Goal: Find specific page/section: Find specific page/section

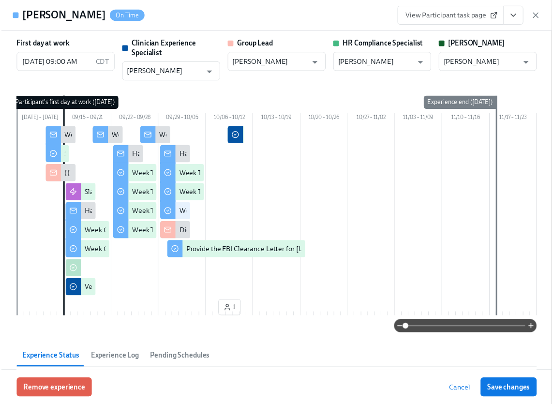
scroll to position [383, 0]
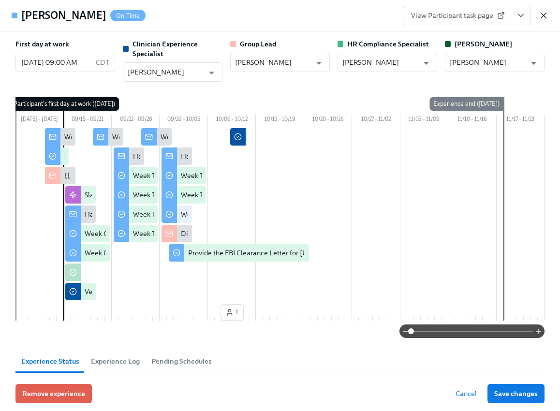
click at [548, 14] on icon "button" at bounding box center [544, 16] width 10 height 10
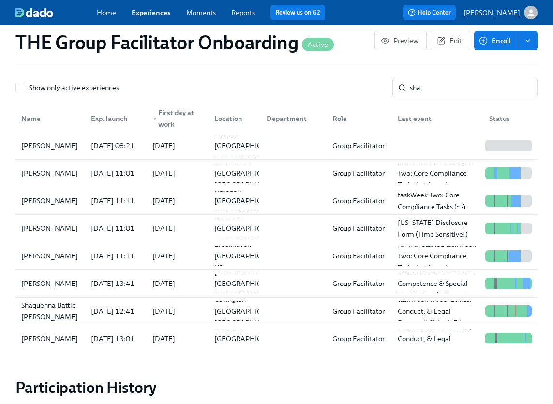
scroll to position [0, 14598]
click at [447, 88] on input "sha" at bounding box center [474, 87] width 128 height 19
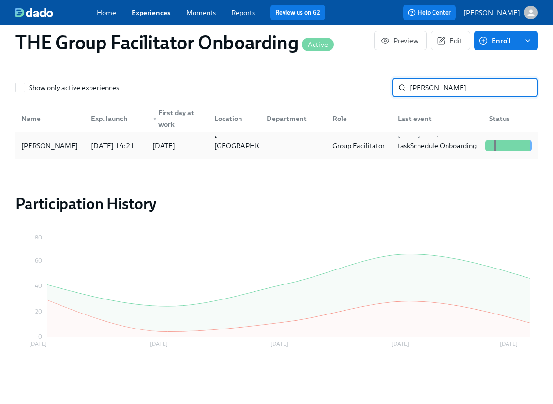
type input "[PERSON_NAME]"
click at [63, 149] on div "[PERSON_NAME]" at bounding box center [49, 146] width 64 height 12
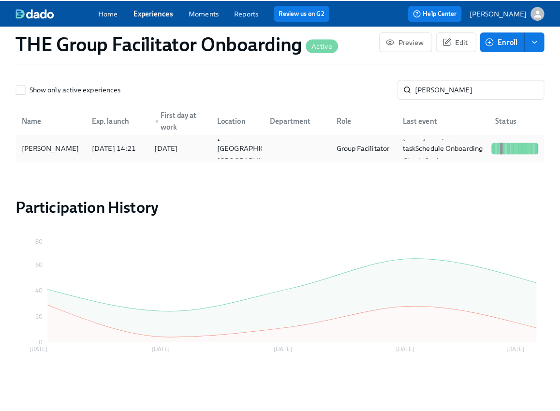
scroll to position [897, 0]
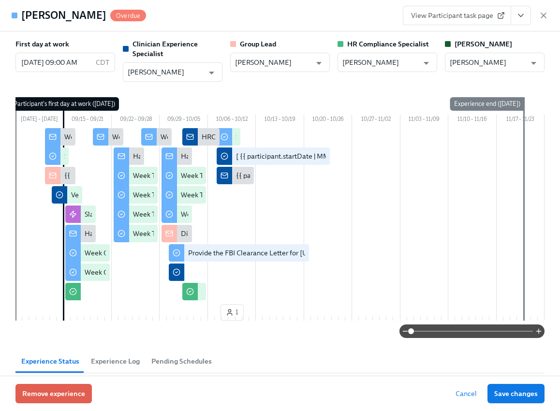
click at [520, 14] on icon "View task page" at bounding box center [521, 16] width 10 height 10
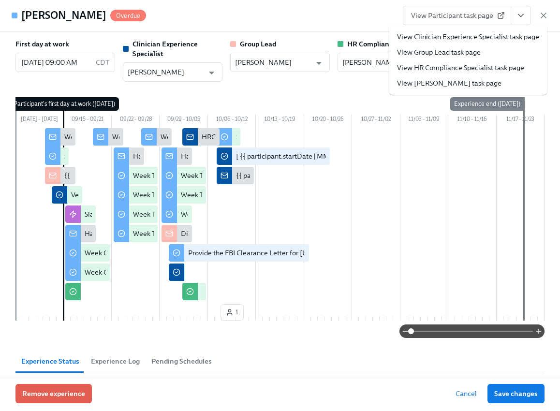
click at [499, 36] on link "View Clinician Experience Specialist task page" at bounding box center [468, 37] width 142 height 10
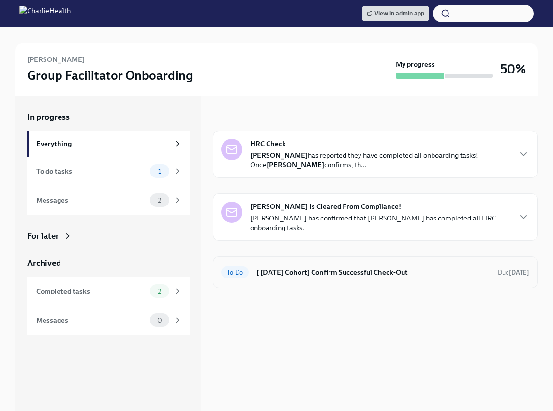
click at [302, 277] on h6 "[ Sep 15th Cohort] Confirm Successful Check-Out" at bounding box center [373, 272] width 234 height 11
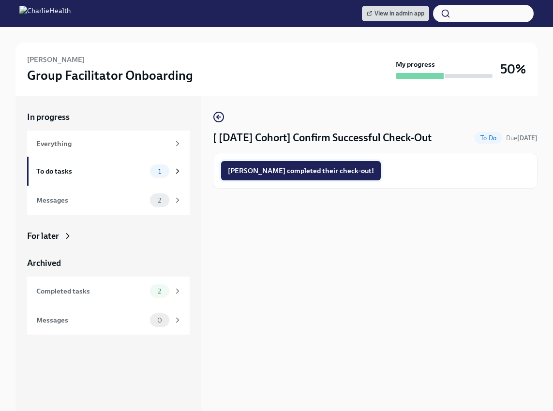
click at [291, 169] on span "Raven completed their check-out!" at bounding box center [301, 171] width 146 height 10
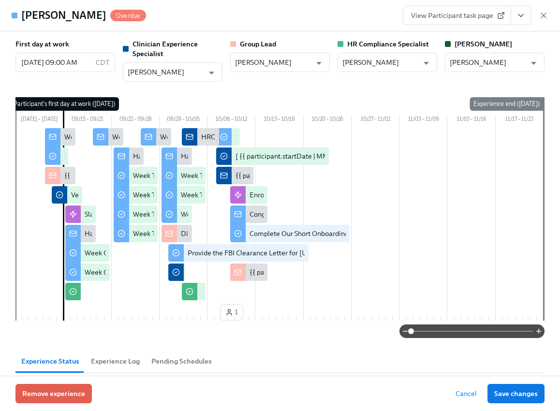
click at [522, 14] on icon "View task page" at bounding box center [521, 16] width 10 height 10
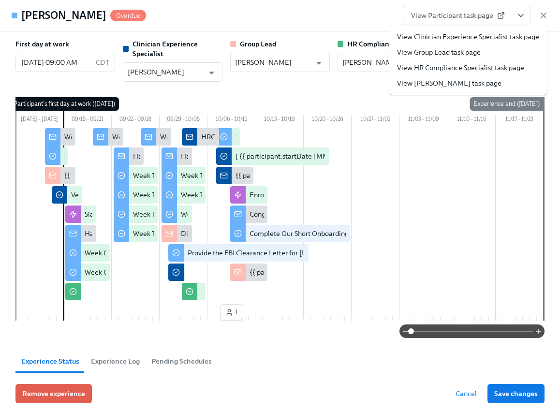
click at [501, 35] on link "View Clinician Experience Specialist task page" at bounding box center [468, 37] width 142 height 10
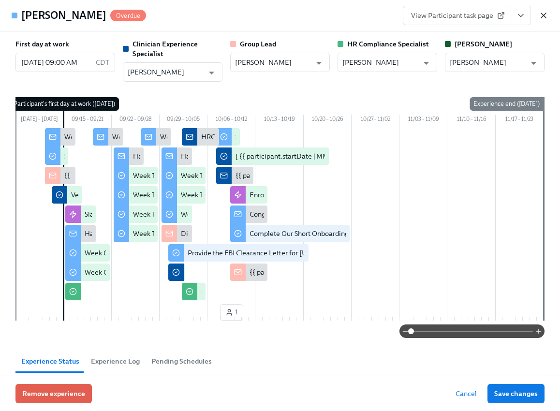
click at [541, 15] on icon "button" at bounding box center [544, 16] width 10 height 10
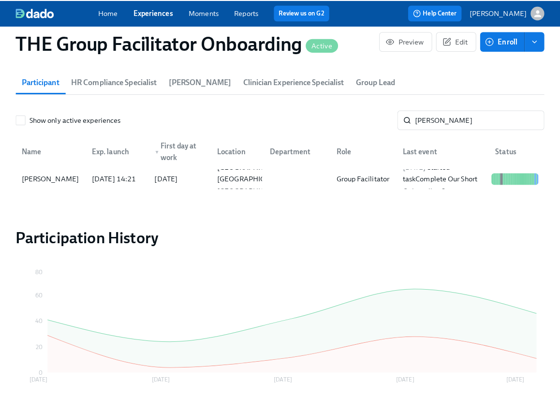
scroll to position [0, 14598]
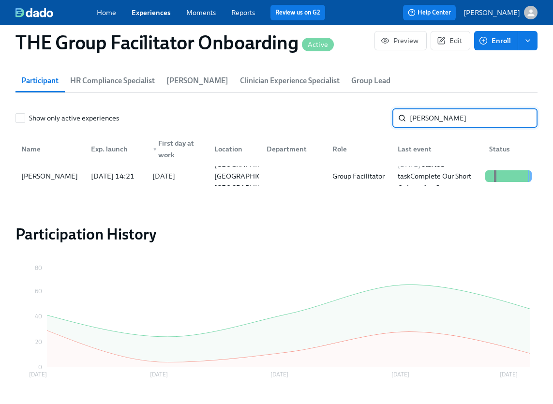
click at [444, 119] on input "[PERSON_NAME]" at bounding box center [474, 117] width 128 height 19
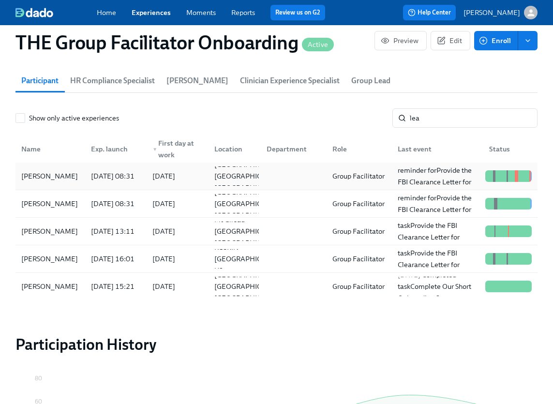
click at [63, 176] on div "Arien Leal-Gattis" at bounding box center [49, 176] width 64 height 12
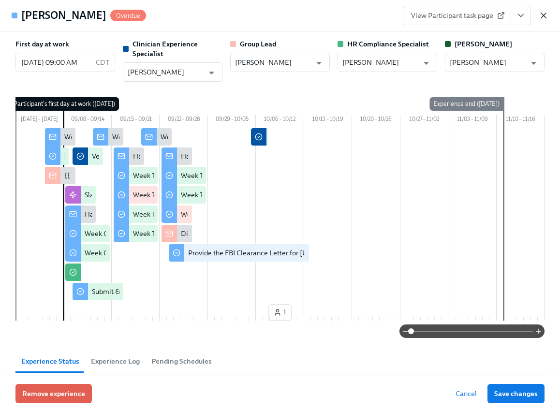
click at [541, 13] on icon "button" at bounding box center [543, 15] width 5 height 5
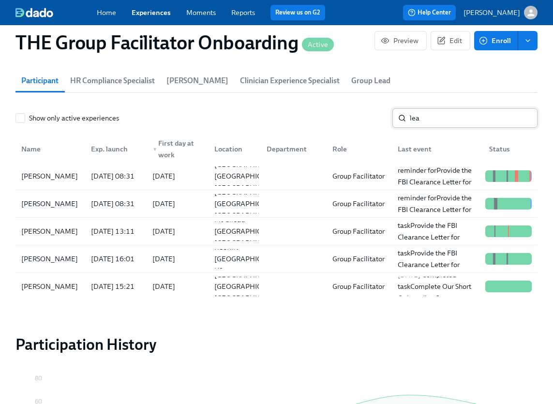
click at [470, 116] on input "lea" at bounding box center [474, 117] width 128 height 19
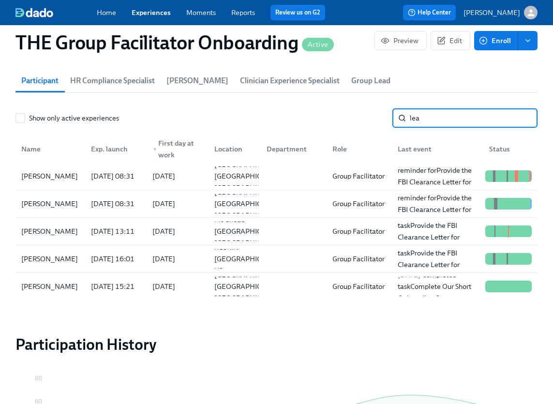
click at [470, 116] on input "lea" at bounding box center [474, 117] width 128 height 19
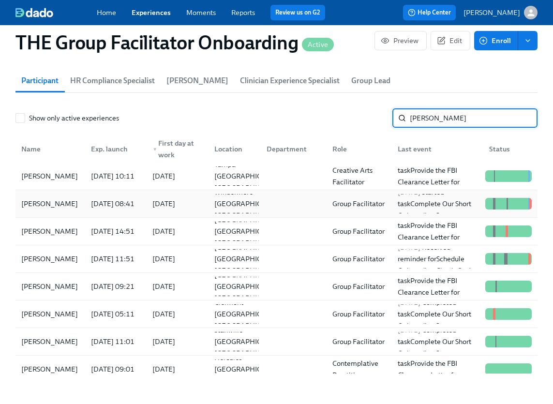
type input "uren"
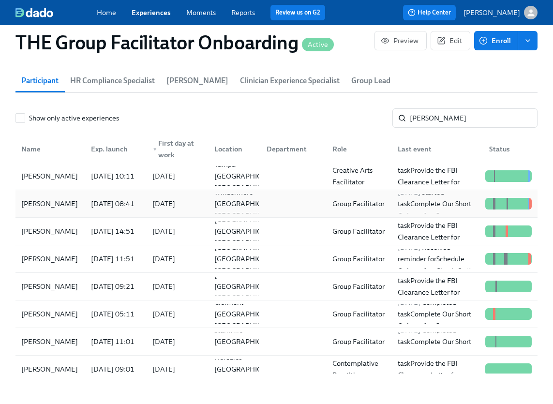
click at [48, 198] on div "Tamara Urena" at bounding box center [49, 204] width 64 height 12
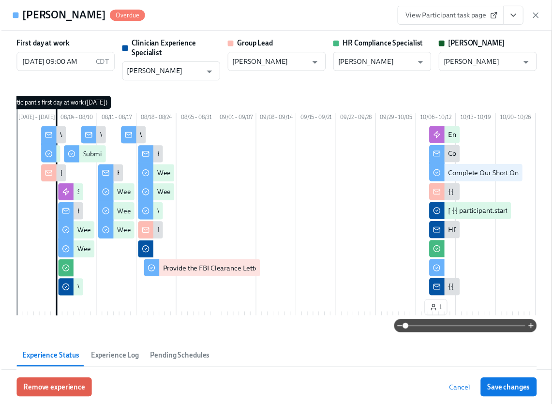
scroll to position [0, 14605]
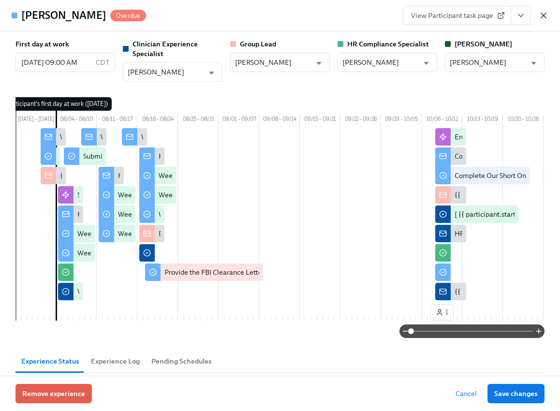
click at [544, 15] on icon "button" at bounding box center [544, 16] width 10 height 10
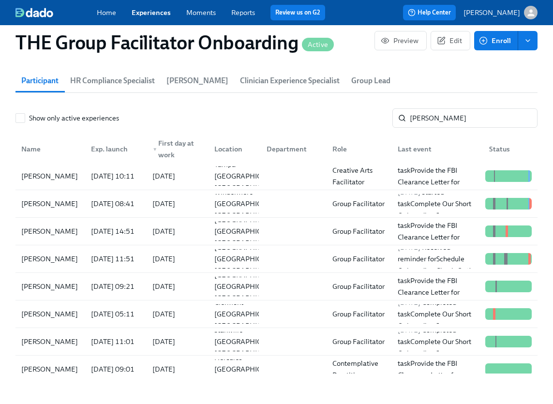
scroll to position [0, 14598]
